Goal: Information Seeking & Learning: Learn about a topic

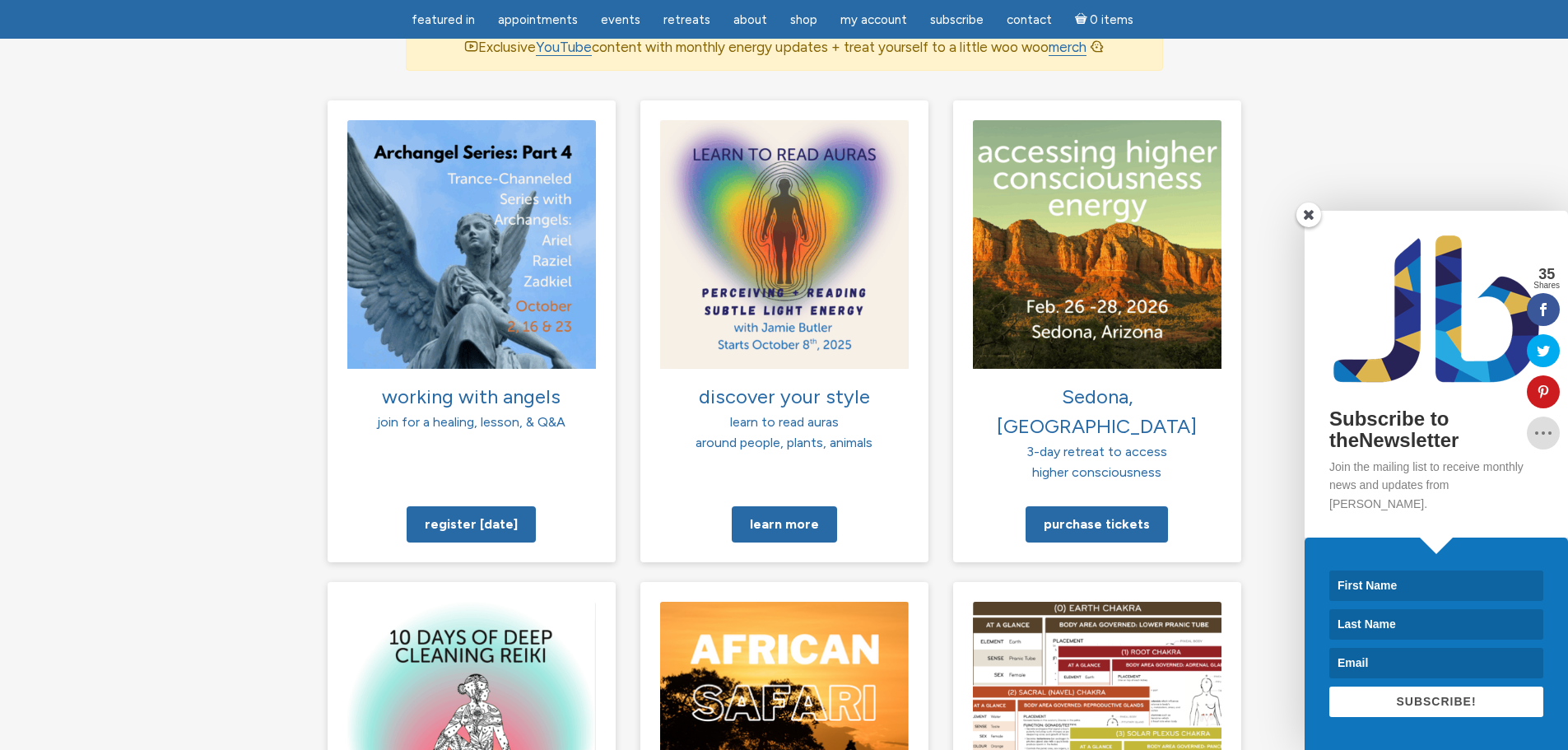
scroll to position [1127, 0]
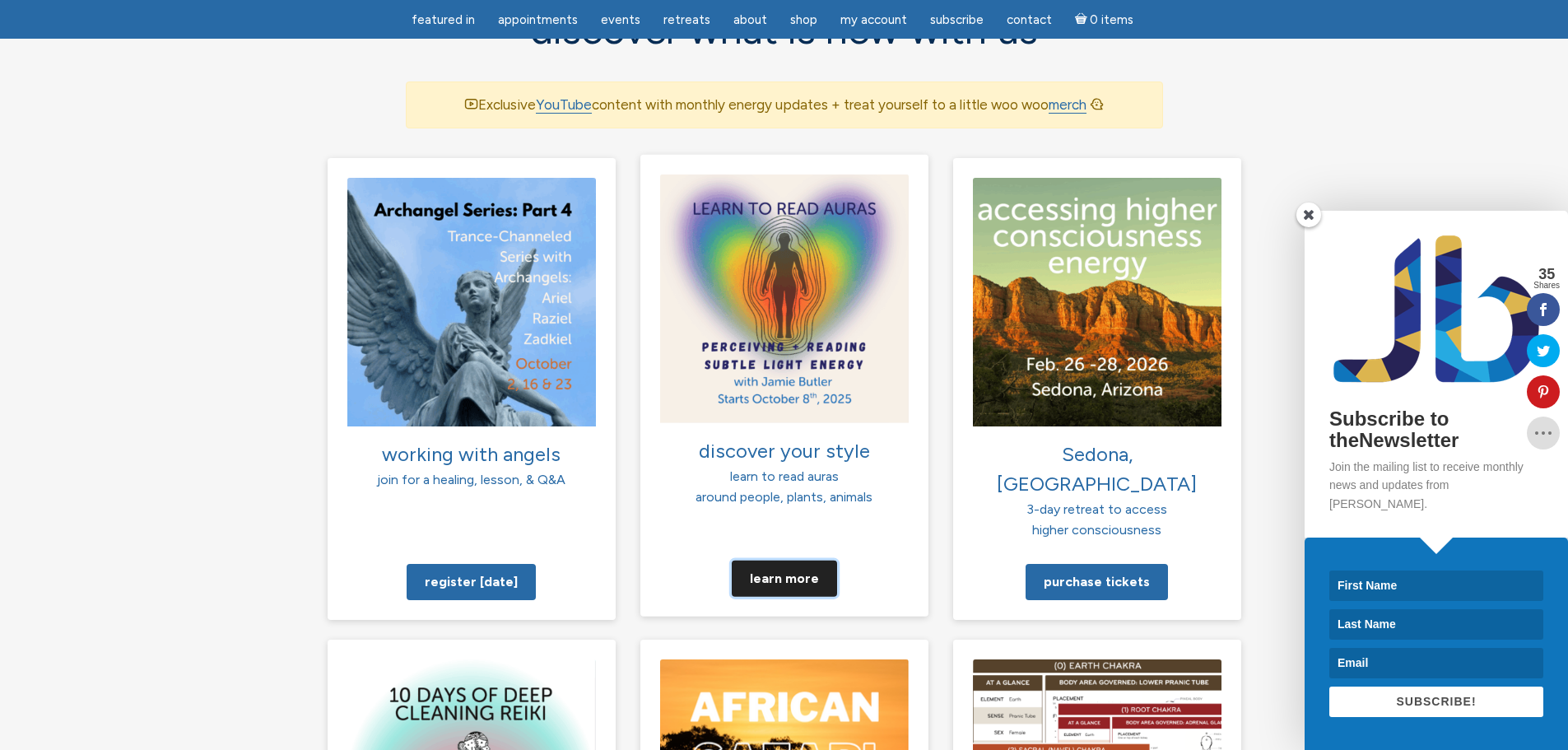
click at [782, 559] on link "Learn more" at bounding box center [784, 577] width 105 height 36
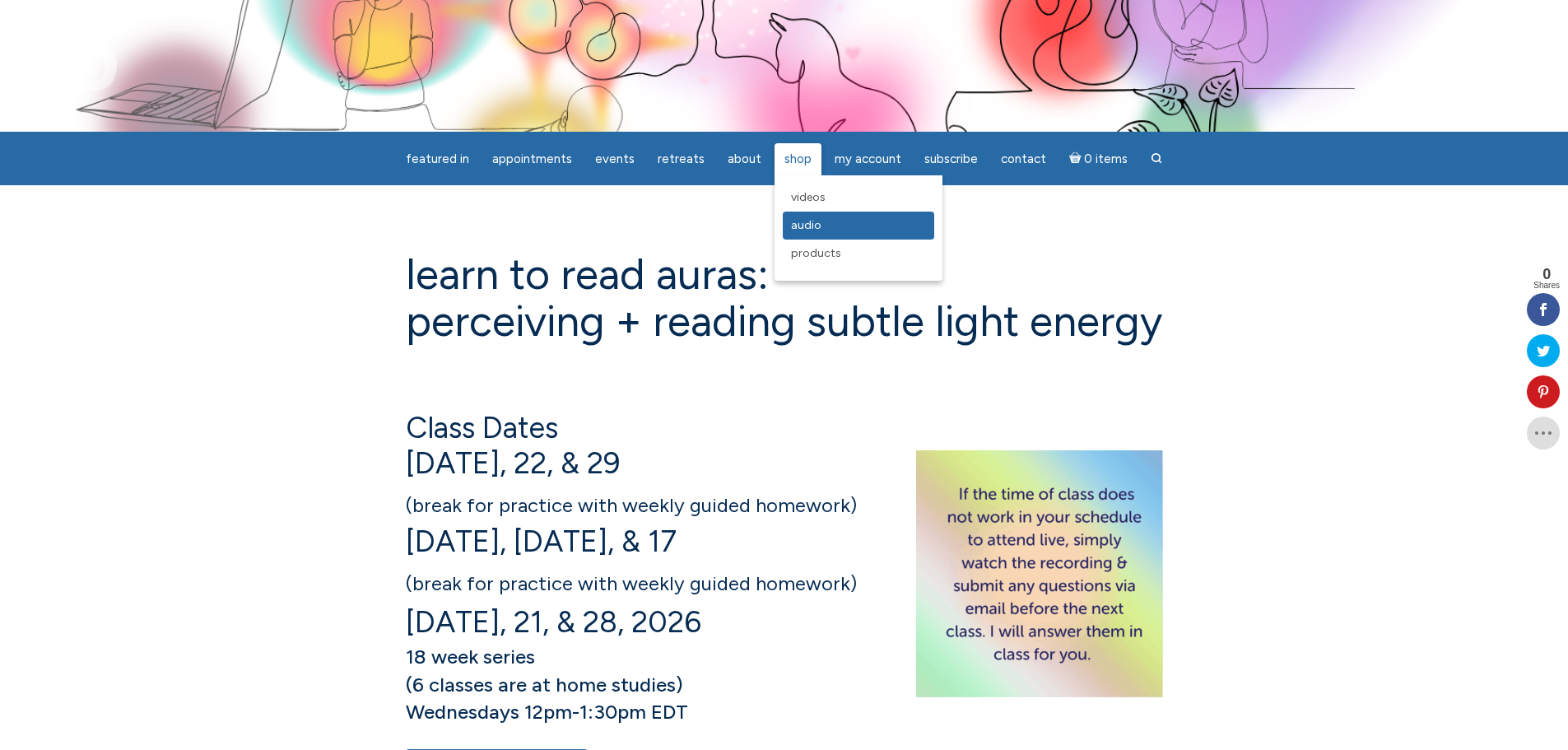
click at [801, 227] on span "Audio" at bounding box center [806, 225] width 30 height 14
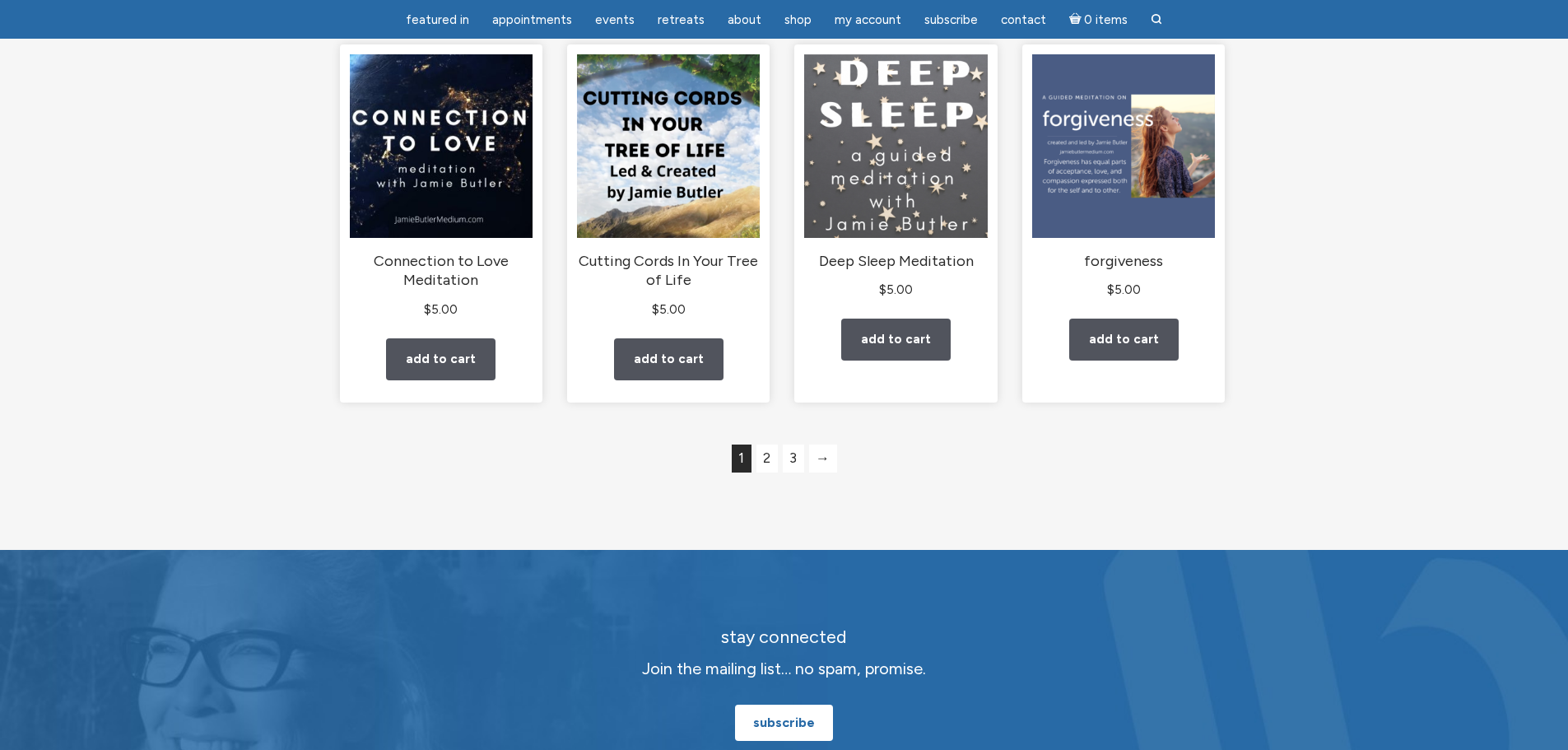
scroll to position [1399, 0]
